Goal: Navigation & Orientation: Understand site structure

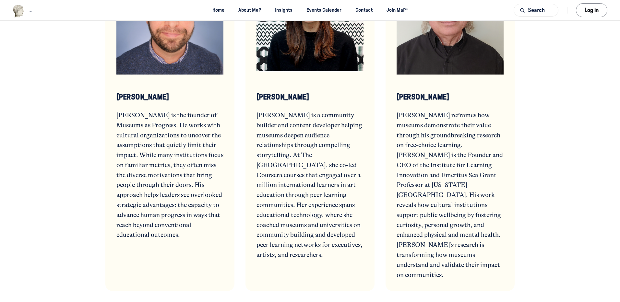
scroll to position [1848, 0]
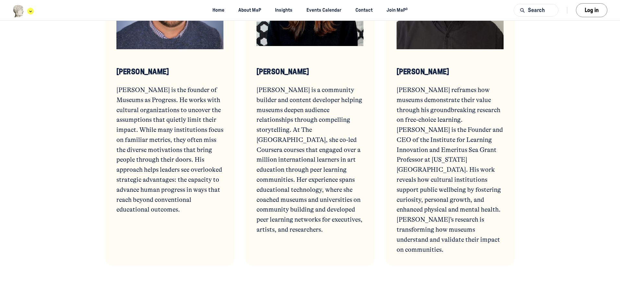
click at [31, 12] on icon "Main navigation bar" at bounding box center [30, 11] width 6 height 4
click at [220, 11] on link "Home" at bounding box center [218, 10] width 23 height 12
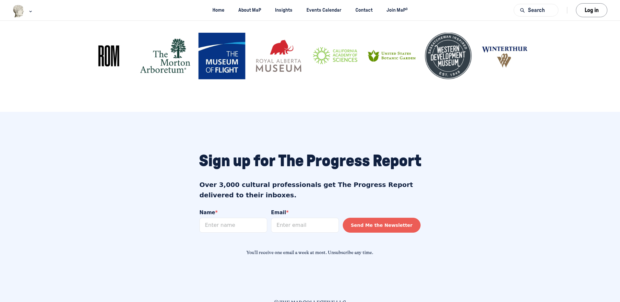
scroll to position [494, 0]
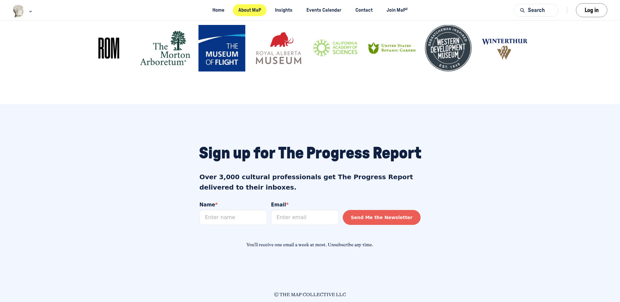
click at [250, 8] on link "About MaP" at bounding box center [250, 10] width 34 height 12
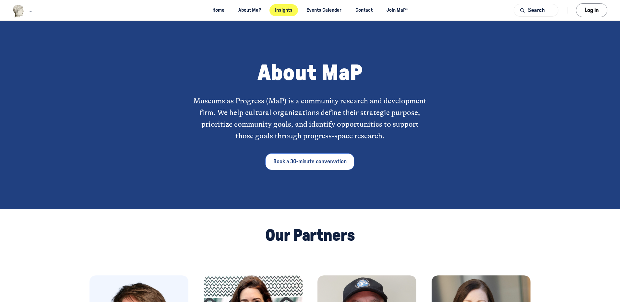
click at [279, 12] on link "Insights" at bounding box center [283, 10] width 29 height 12
